Goal: Task Accomplishment & Management: Manage account settings

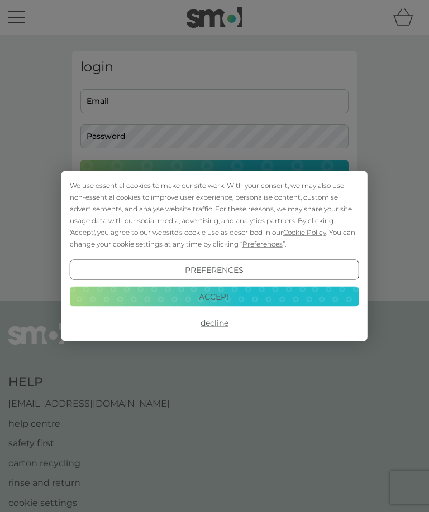
click at [228, 326] on button "Decline" at bounding box center [214, 323] width 289 height 20
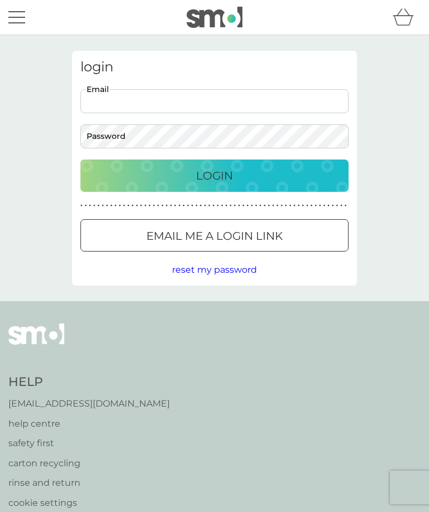
click at [223, 172] on p "Login" at bounding box center [214, 176] width 37 height 18
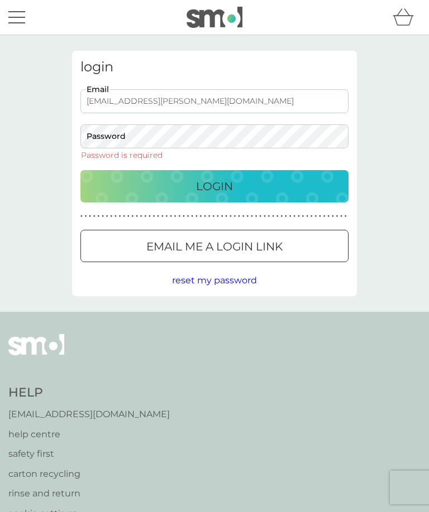
type input "[EMAIL_ADDRESS][PERSON_NAME][DOMAIN_NAME]"
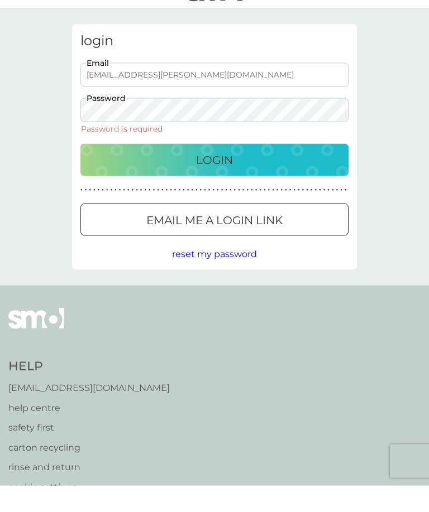
click at [246, 238] on p "Email me a login link" at bounding box center [214, 247] width 136 height 18
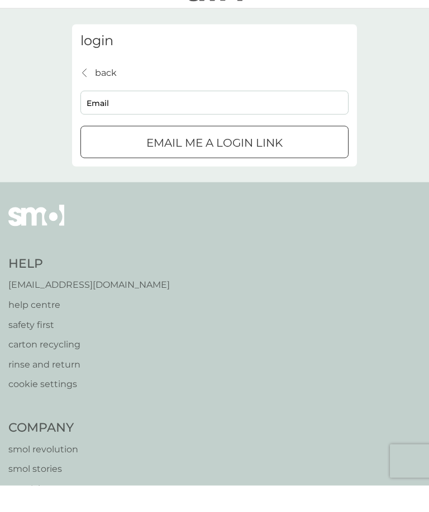
scroll to position [27, 0]
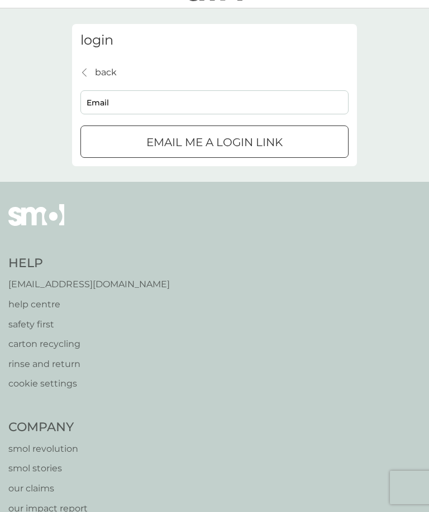
click at [149, 103] on input "Email" at bounding box center [214, 102] width 268 height 24
type input "[EMAIL_ADDRESS][PERSON_NAME][DOMAIN_NAME]"
click at [243, 140] on p "Email me a login link" at bounding box center [214, 143] width 136 height 18
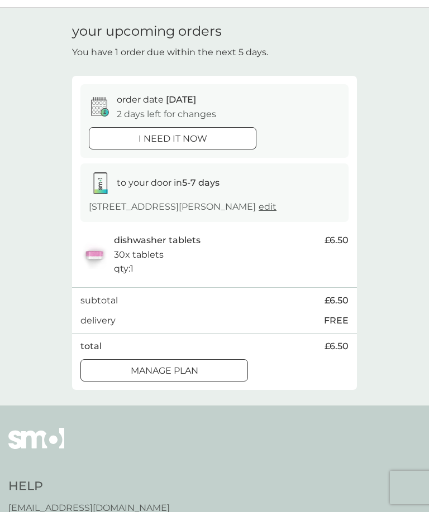
scroll to position [28, 0]
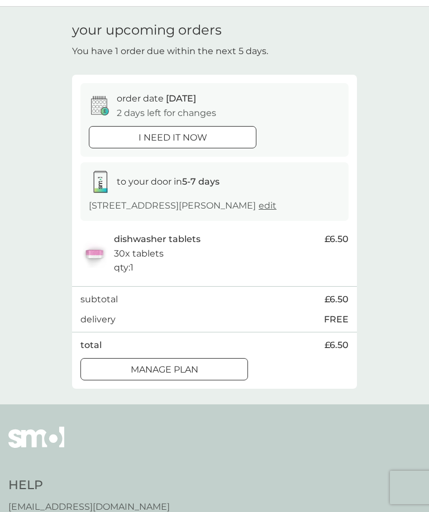
click at [194, 377] on p "Manage plan" at bounding box center [165, 370] width 68 height 15
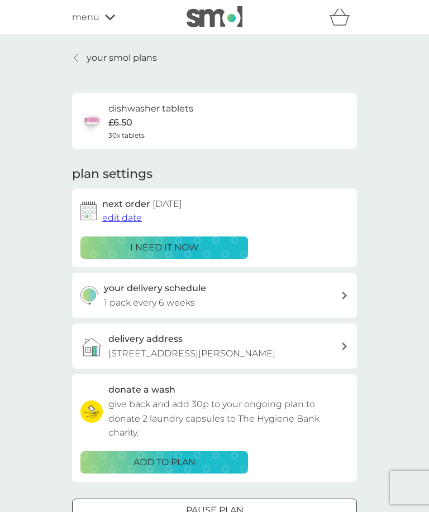
click at [128, 213] on span "edit date" at bounding box center [122, 218] width 40 height 11
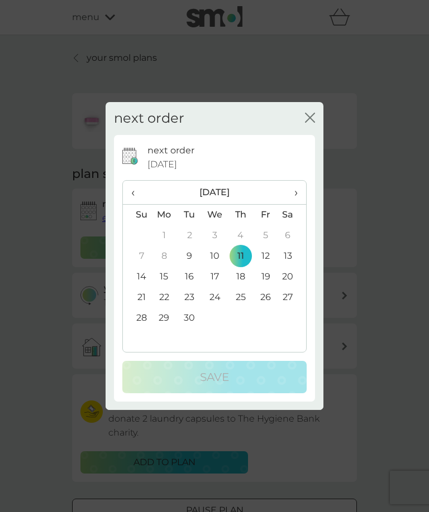
click at [316, 137] on div "next order 11 Sep 2025 ‹ September 2025 › Su Mo Tu We Th Fr Sa 31 1 2 3 4 5 6 7…" at bounding box center [214, 272] width 218 height 275
click at [309, 148] on div "next order 11 Sep 2025 ‹ September 2025 › Su Mo Tu We Th Fr Sa 31 1 2 3 4 5 6 7…" at bounding box center [214, 268] width 201 height 267
click at [309, 141] on div "next order 11 Sep 2025 ‹ September 2025 › Su Mo Tu We Th Fr Sa 31 1 2 3 4 5 6 7…" at bounding box center [214, 268] width 201 height 267
click at [311, 144] on div "next order 11 Sep 2025 ‹ September 2025 › Su Mo Tu We Th Fr Sa 31 1 2 3 4 5 6 7…" at bounding box center [214, 268] width 201 height 267
click at [192, 347] on table "‹ September 2025 › Su Mo Tu We Th Fr Sa 31 1 2 3 4 5 6 7 8 9 10 11 12 13 14 15 …" at bounding box center [214, 265] width 183 height 169
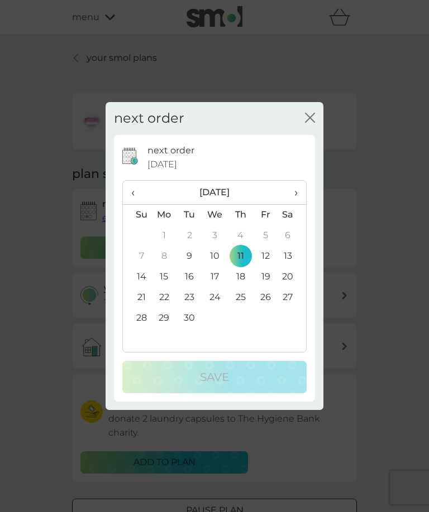
click at [198, 347] on table "‹ September 2025 › Su Mo Tu We Th Fr Sa 31 1 2 3 4 5 6 7 8 9 10 11 12 13 14 15 …" at bounding box center [214, 265] width 183 height 169
click at [243, 329] on table "‹ September 2025 › Su Mo Tu We Th Fr Sa 31 1 2 3 4 5 6 7 8 9 10 11 12 13 14 15 …" at bounding box center [214, 265] width 183 height 169
click at [242, 326] on table "‹ September 2025 › Su Mo Tu We Th Fr Sa 31 1 2 3 4 5 6 7 8 9 10 11 12 13 14 15 …" at bounding box center [214, 265] width 183 height 169
click at [244, 296] on td "25" at bounding box center [240, 297] width 25 height 21
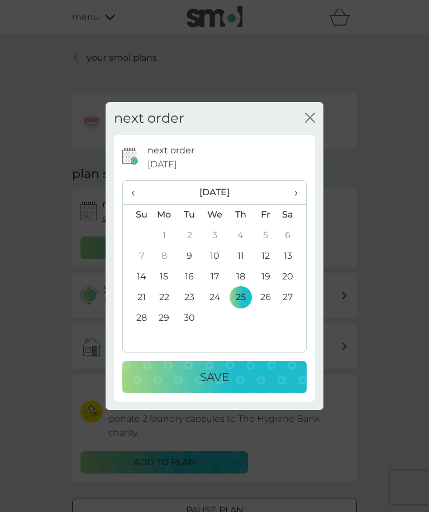
click at [232, 408] on div at bounding box center [214, 406] width 201 height 8
click at [219, 405] on div at bounding box center [214, 406] width 201 height 8
click at [230, 402] on div at bounding box center [214, 406] width 201 height 8
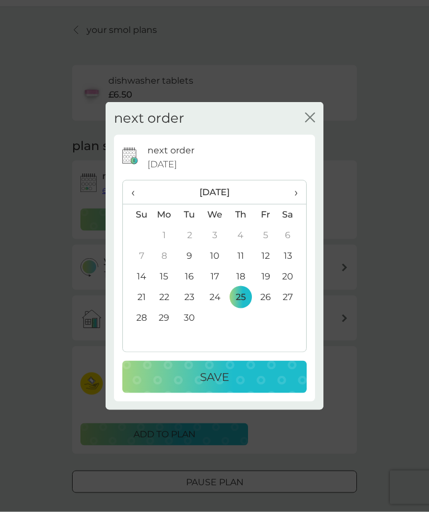
click at [211, 389] on button "Save" at bounding box center [214, 377] width 184 height 32
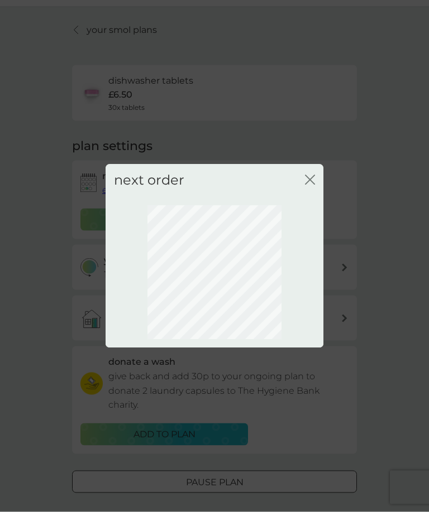
scroll to position [28, 0]
click at [210, 389] on div "next order close" at bounding box center [214, 256] width 429 height 512
click at [221, 391] on div "next order close" at bounding box center [214, 256] width 429 height 512
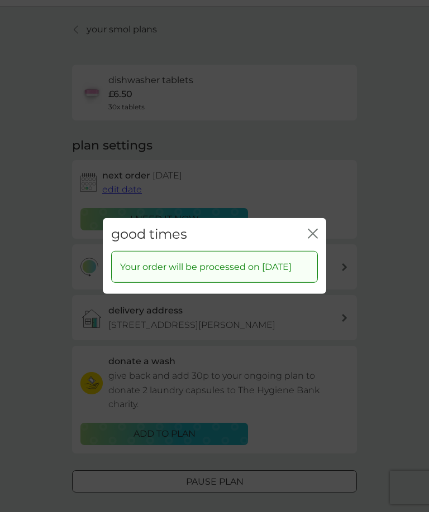
click at [377, 244] on div "good times close Your order will be processed on 25 Sep 2025" at bounding box center [214, 256] width 429 height 512
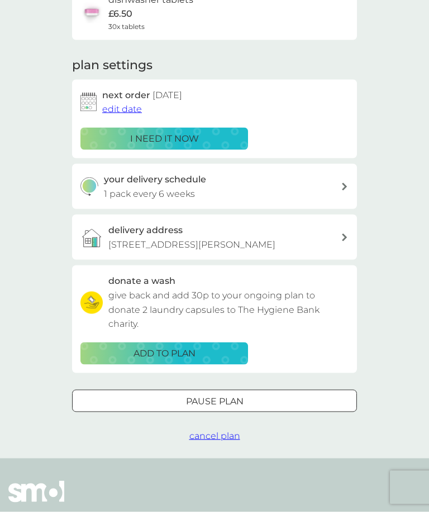
scroll to position [109, 0]
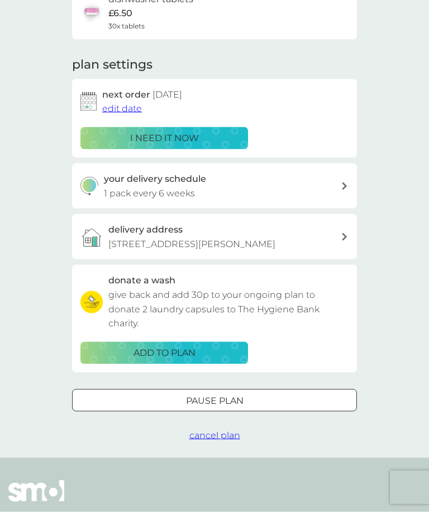
click at [221, 441] on span "cancel plan" at bounding box center [214, 435] width 51 height 11
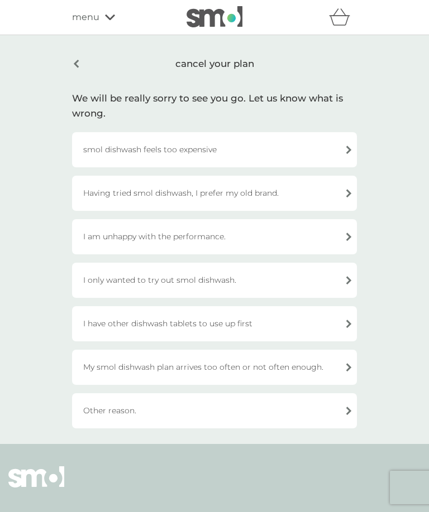
click at [352, 321] on div "I have other dishwash tablets to use up first" at bounding box center [214, 323] width 285 height 35
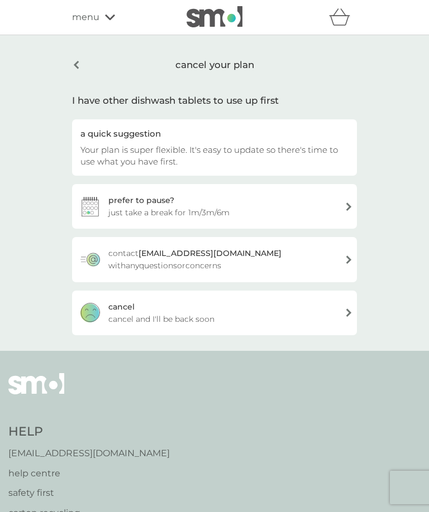
click at [346, 209] on div "prefer to pause? just take a break for 1m/3m/6m" at bounding box center [214, 206] width 285 height 45
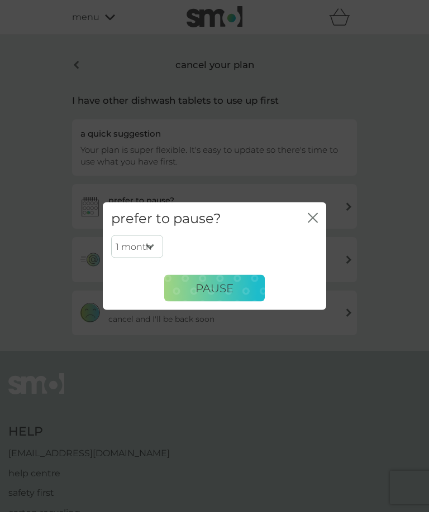
click at [232, 295] on span "PAUSE" at bounding box center [214, 287] width 38 height 13
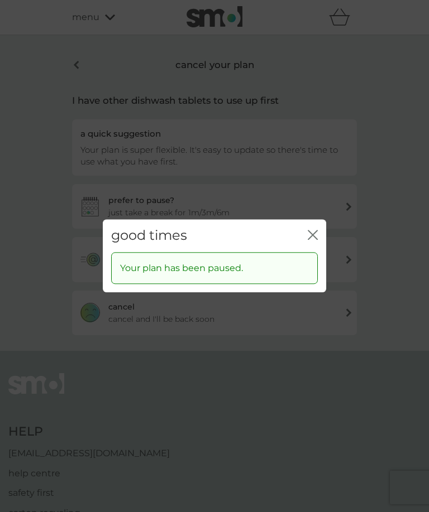
click at [324, 247] on div "good times close" at bounding box center [214, 235] width 223 height 33
click at [315, 240] on icon "close" at bounding box center [313, 235] width 10 height 10
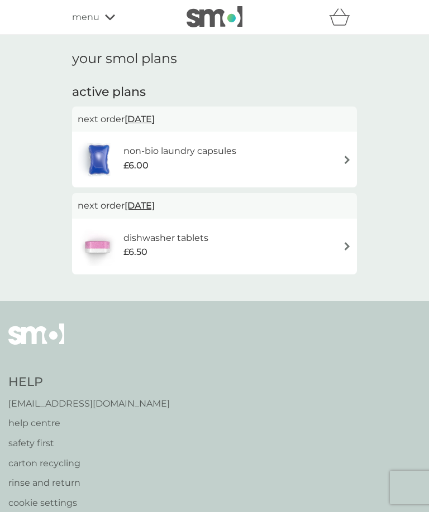
click at [345, 243] on img at bounding box center [347, 246] width 8 height 8
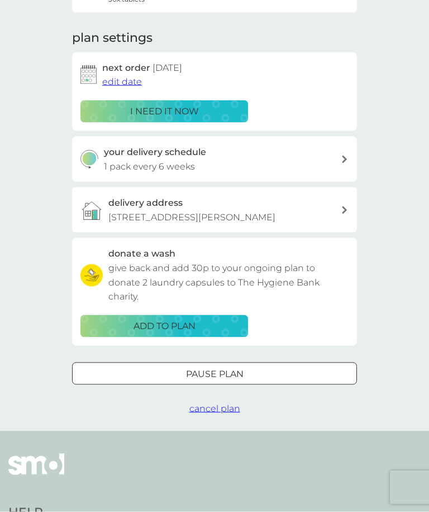
click at [228, 380] on div at bounding box center [214, 374] width 40 height 12
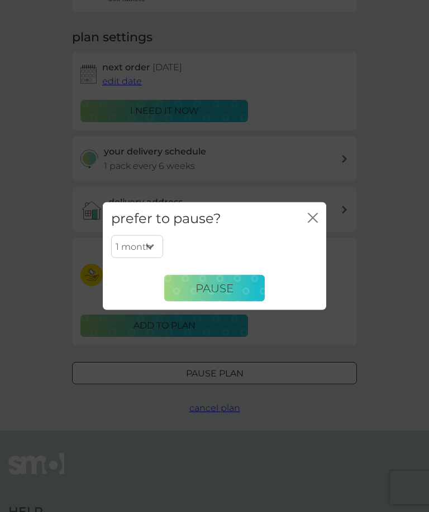
click at [151, 258] on select "1 month 2 months 3 months 4 months 5 months 6 months" at bounding box center [137, 246] width 52 height 23
select select "3"
click at [233, 295] on span "Pause" at bounding box center [214, 287] width 38 height 13
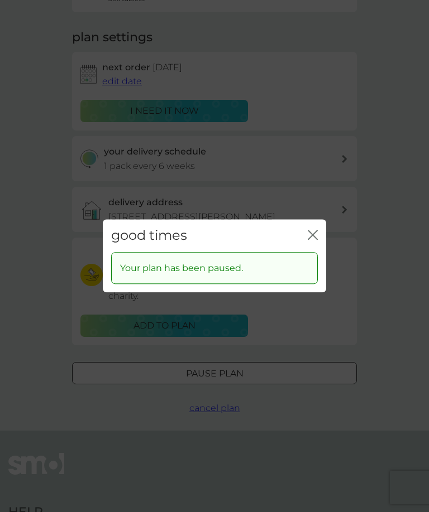
click at [316, 240] on icon "close" at bounding box center [313, 235] width 10 height 10
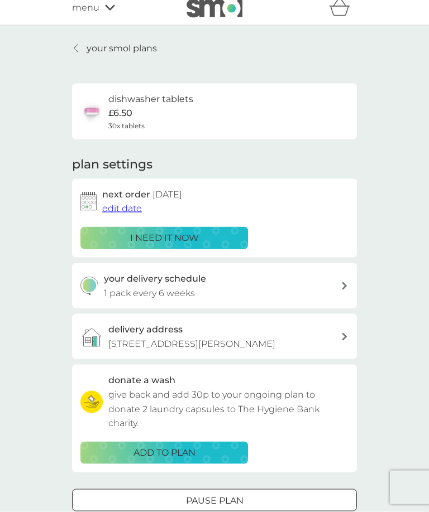
scroll to position [0, 0]
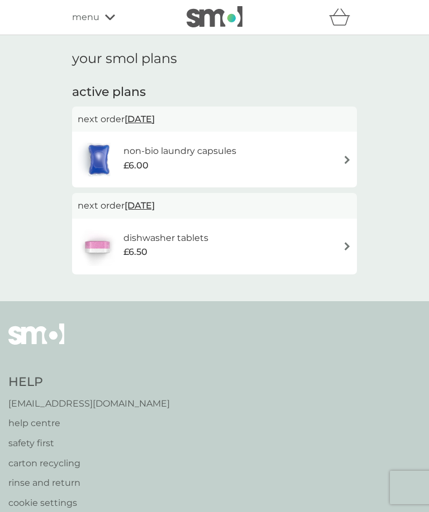
scroll to position [37, 0]
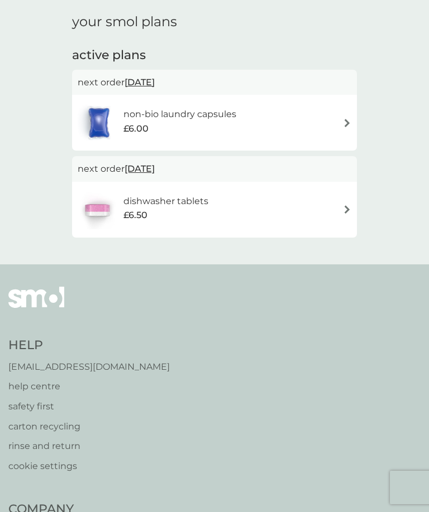
click at [350, 122] on img at bounding box center [347, 123] width 8 height 8
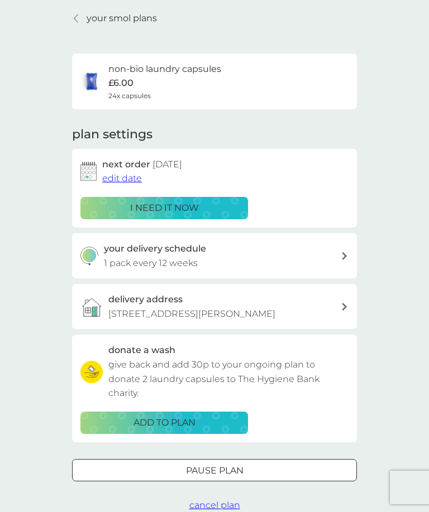
scroll to position [39, 0]
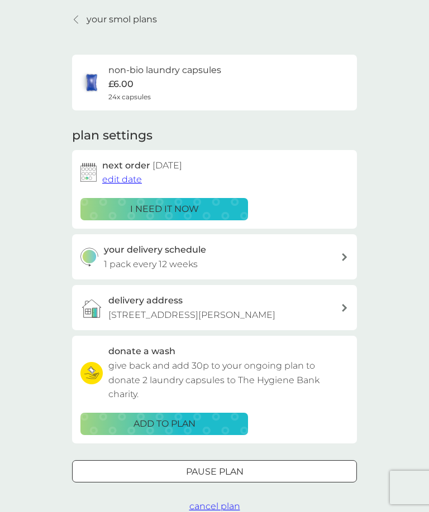
click at [119, 82] on p "£6.00" at bounding box center [120, 84] width 25 height 15
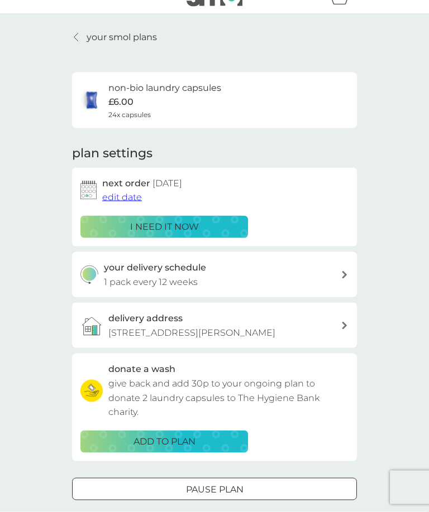
scroll to position [0, 0]
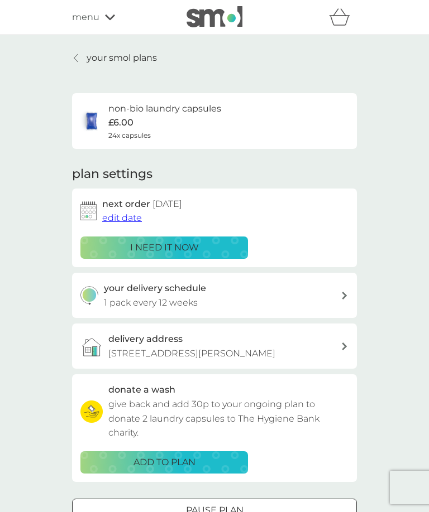
click at [88, 57] on p "your smol plans" at bounding box center [122, 58] width 70 height 15
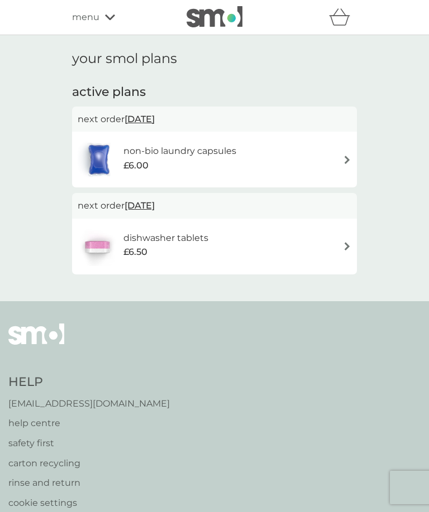
click at [349, 150] on div "non-bio laundry capsules £6.00" at bounding box center [214, 159] width 273 height 39
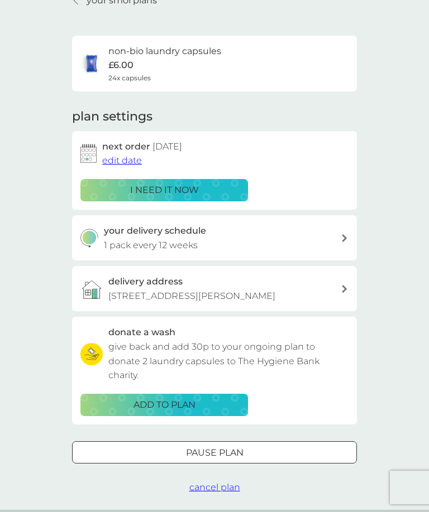
scroll to position [56, 0]
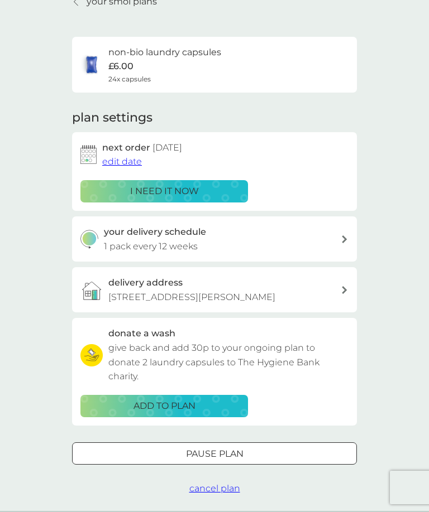
click at [125, 160] on span "edit date" at bounding box center [122, 161] width 40 height 11
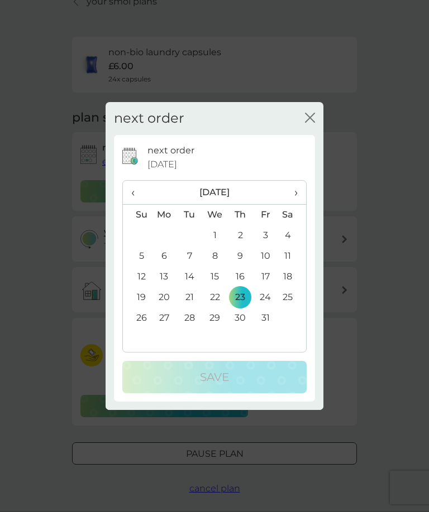
click at [296, 193] on span "›" at bounding box center [291, 192] width 11 height 23
click at [311, 118] on icon "close" at bounding box center [310, 118] width 10 height 10
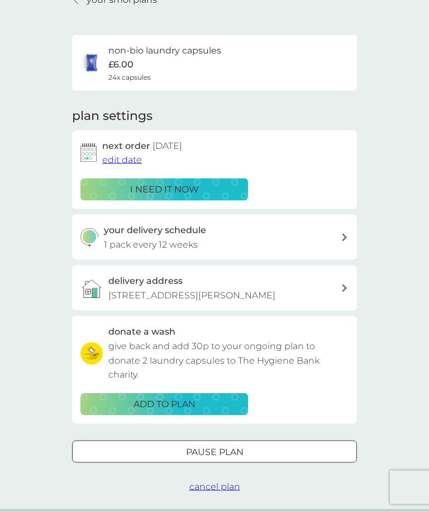
click at [236, 459] on p "Pause plan" at bounding box center [214, 452] width 57 height 15
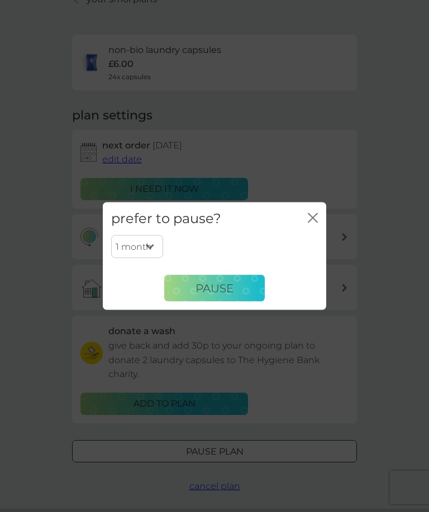
click at [156, 258] on select "1 month 2 months 3 months 4 months 5 months 6 months" at bounding box center [137, 246] width 52 height 23
select select "3"
click at [234, 301] on button "Pause" at bounding box center [214, 288] width 100 height 27
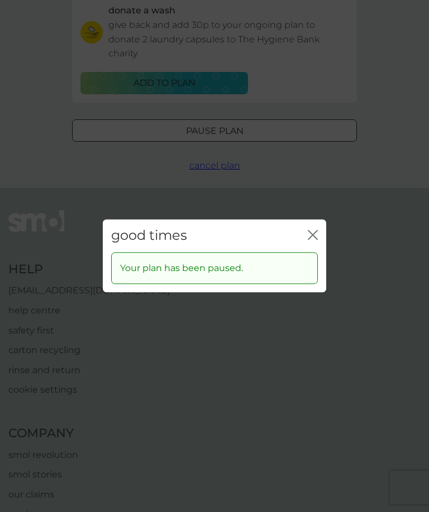
scroll to position [395, 0]
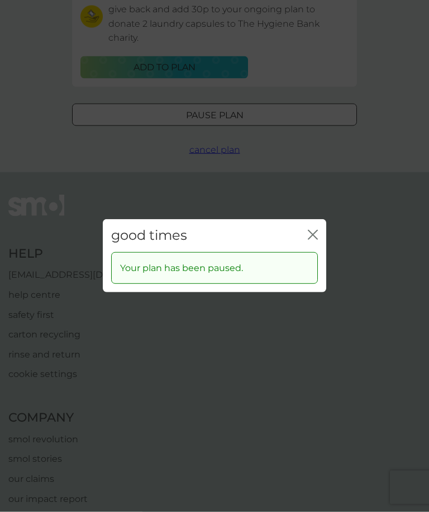
click at [324, 249] on div "good times close" at bounding box center [214, 235] width 223 height 33
click at [314, 239] on icon "close" at bounding box center [315, 234] width 4 height 9
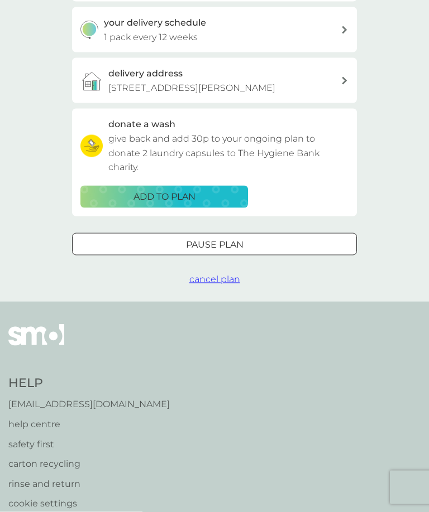
scroll to position [270, 0]
